Goal: Check status: Check status

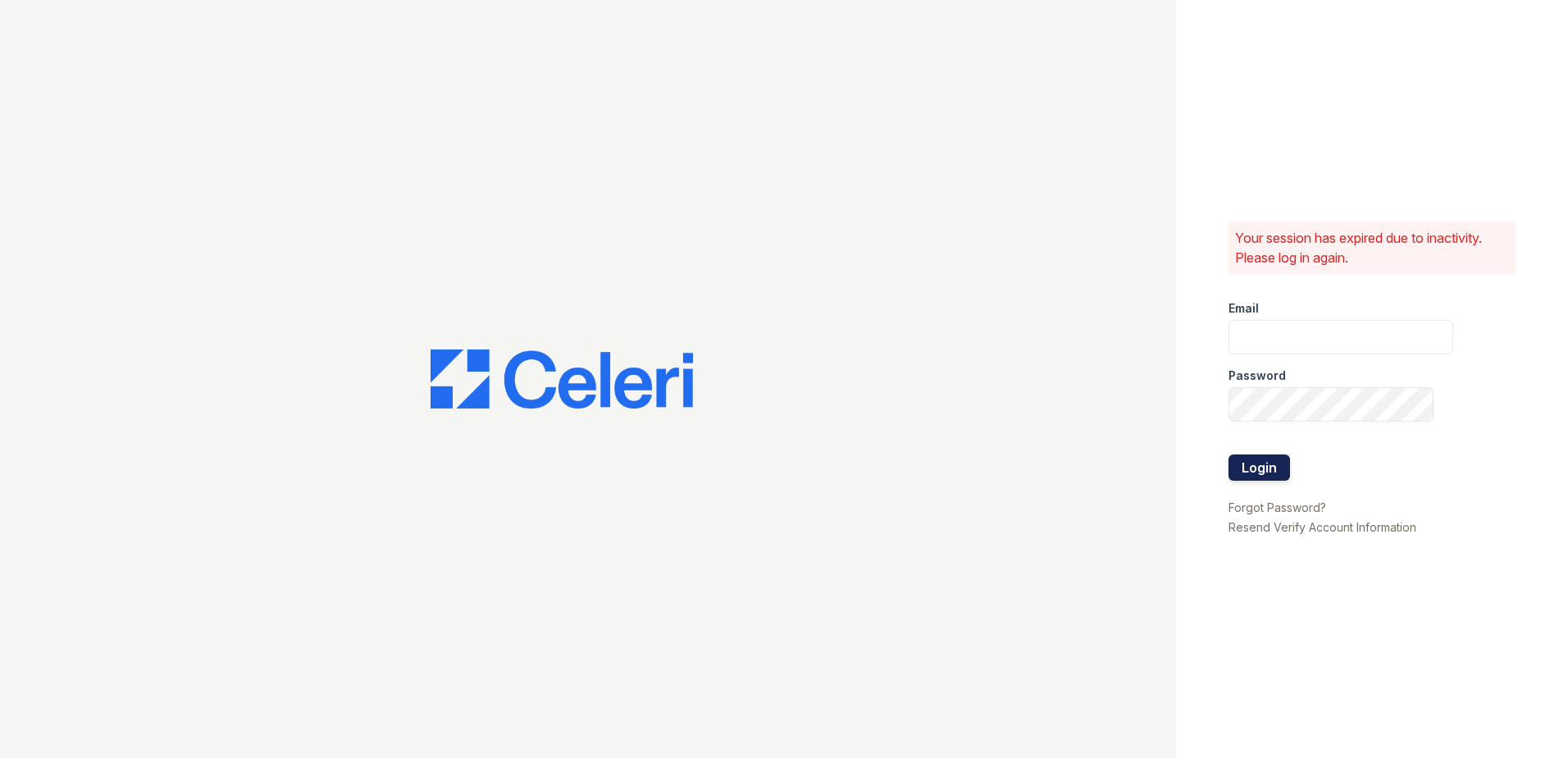
type input "[EMAIL_ADDRESS][DOMAIN_NAME]"
click at [1253, 454] on button "Login" at bounding box center [1259, 467] width 62 height 27
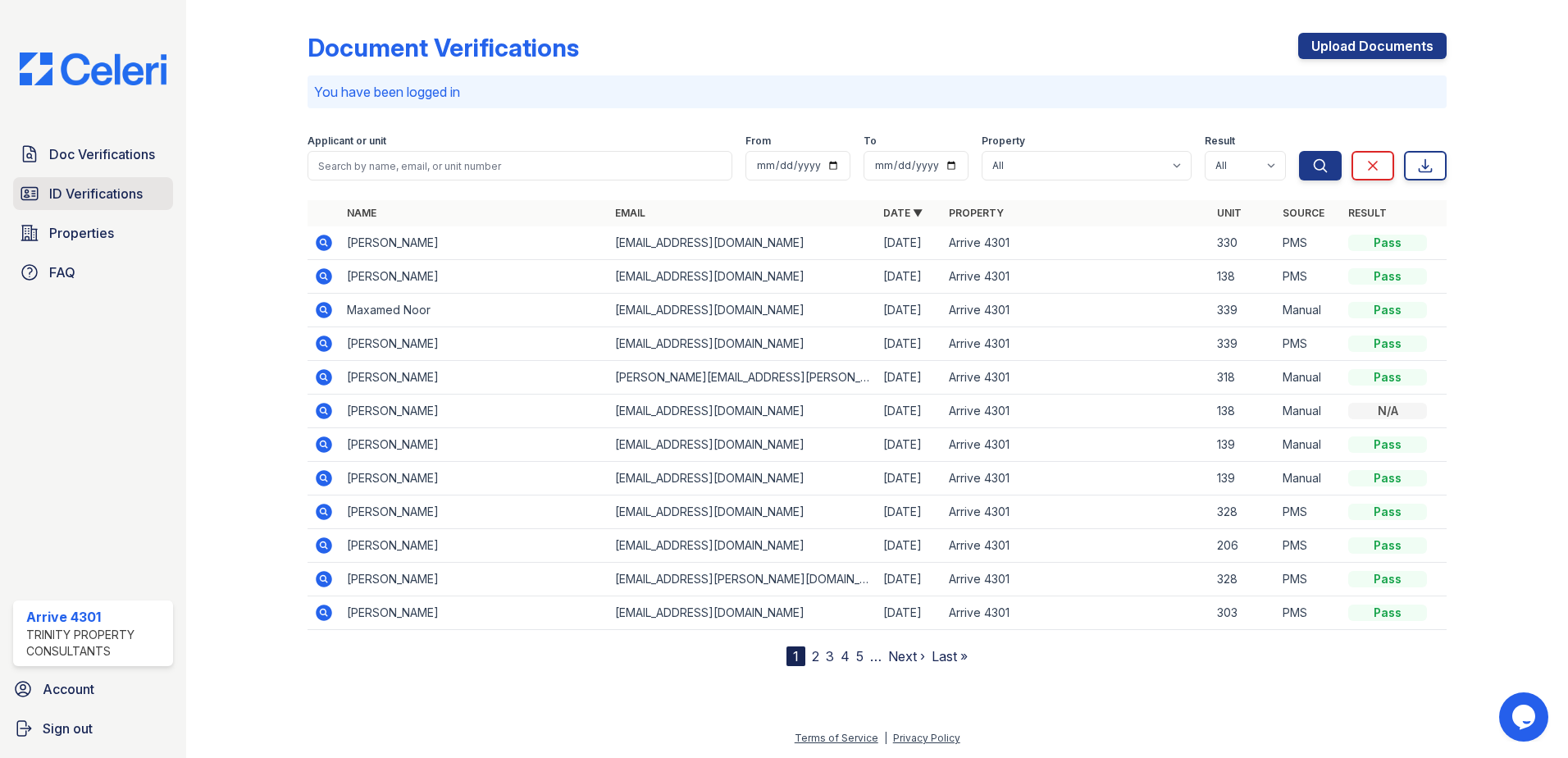
click at [86, 189] on span "ID Verifications" at bounding box center [96, 193] width 94 height 19
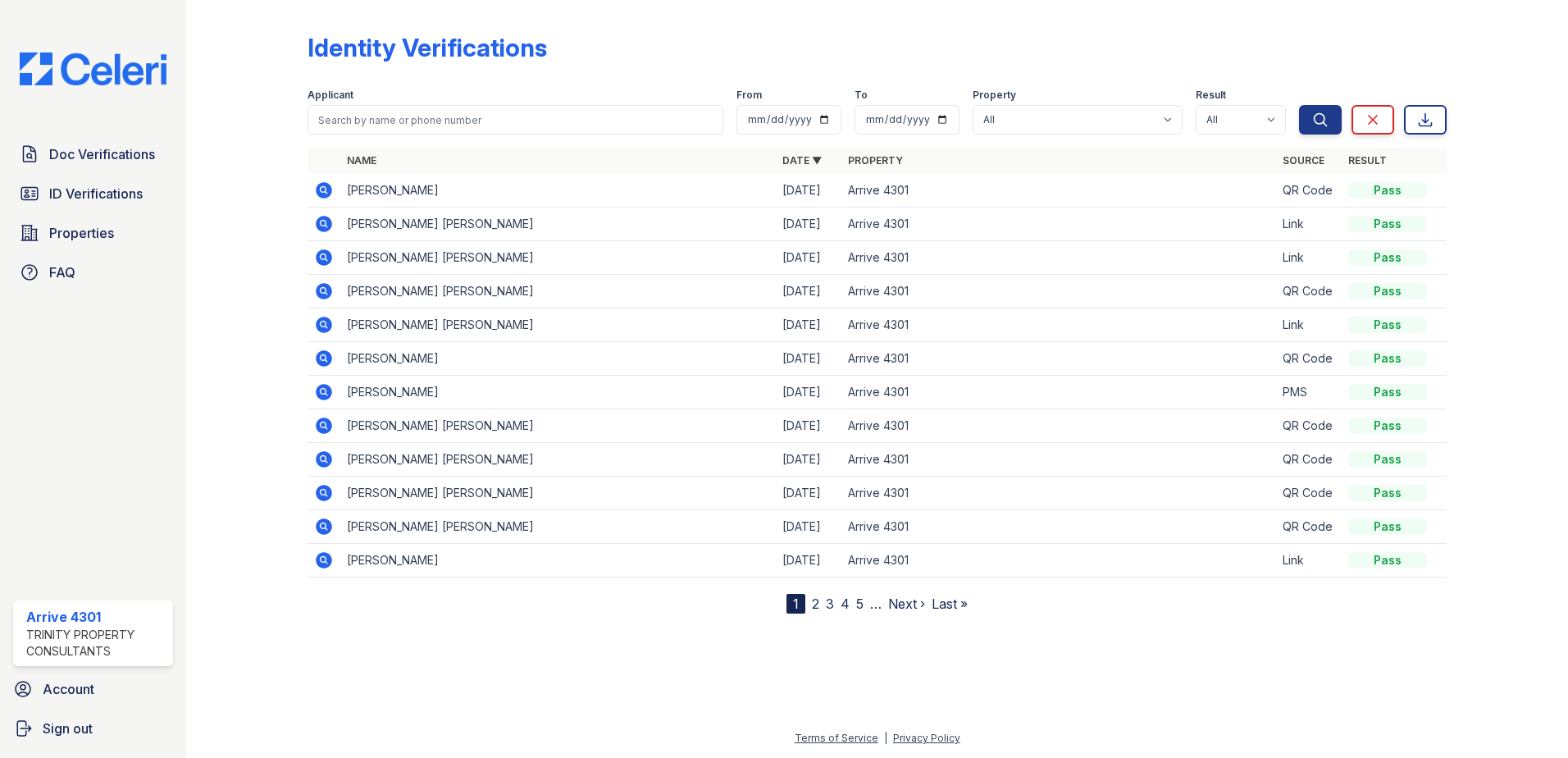
click at [327, 192] on icon at bounding box center [324, 190] width 17 height 17
